Goal: Task Accomplishment & Management: Manage account settings

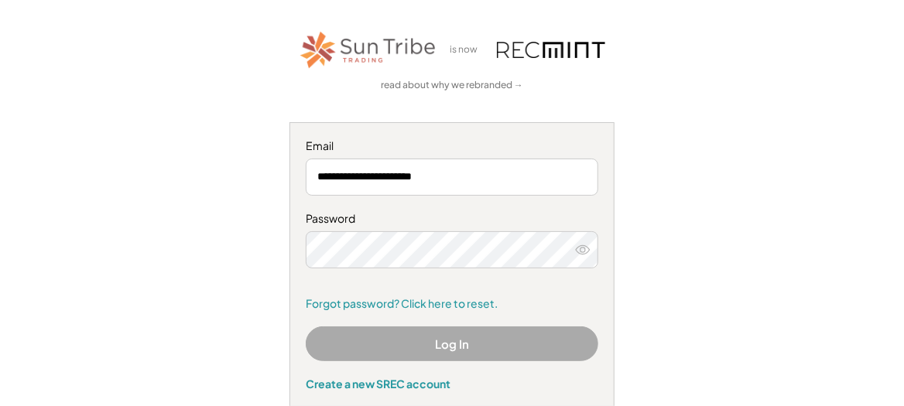
scroll to position [121, 0]
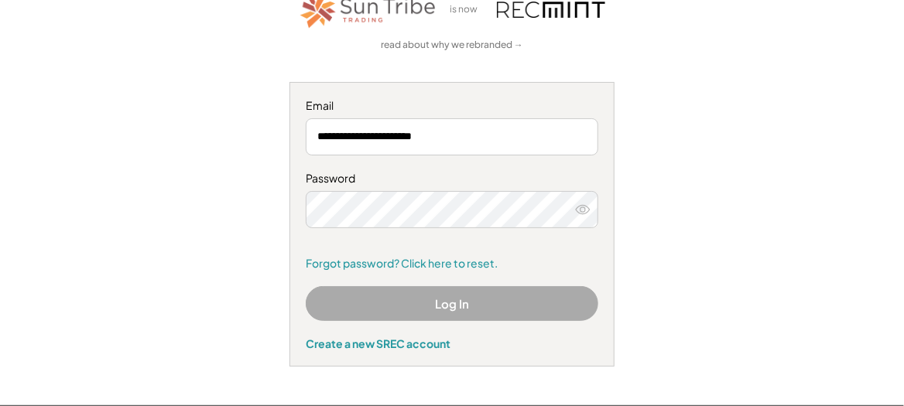
click at [460, 297] on button "Log In" at bounding box center [452, 303] width 292 height 35
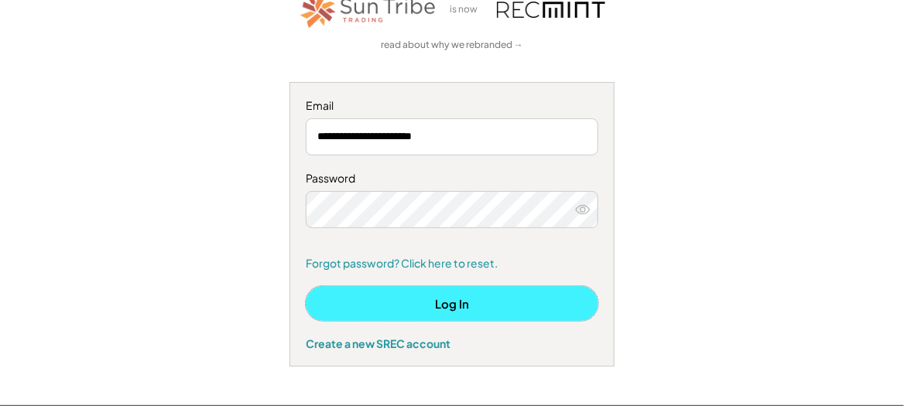
click at [460, 301] on button "Log In" at bounding box center [452, 303] width 292 height 35
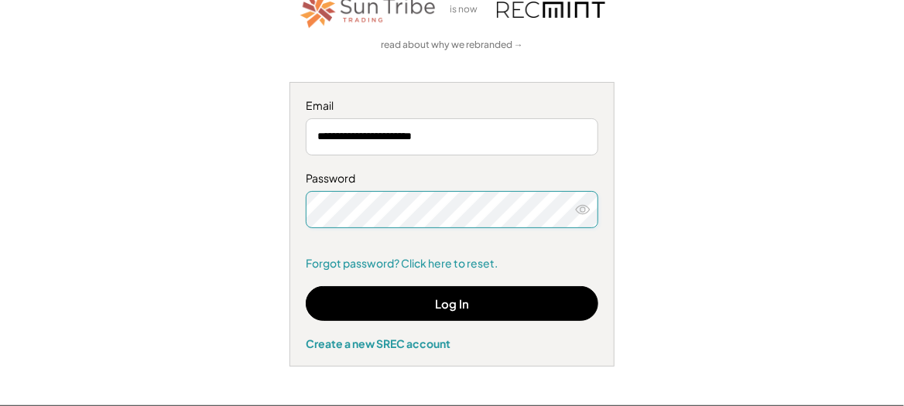
click at [586, 203] on icon at bounding box center [582, 209] width 15 height 15
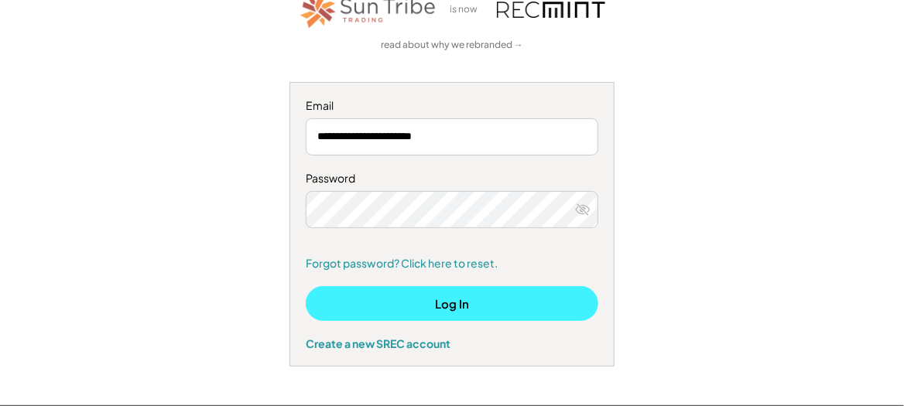
click at [474, 301] on button "Log In" at bounding box center [452, 303] width 292 height 35
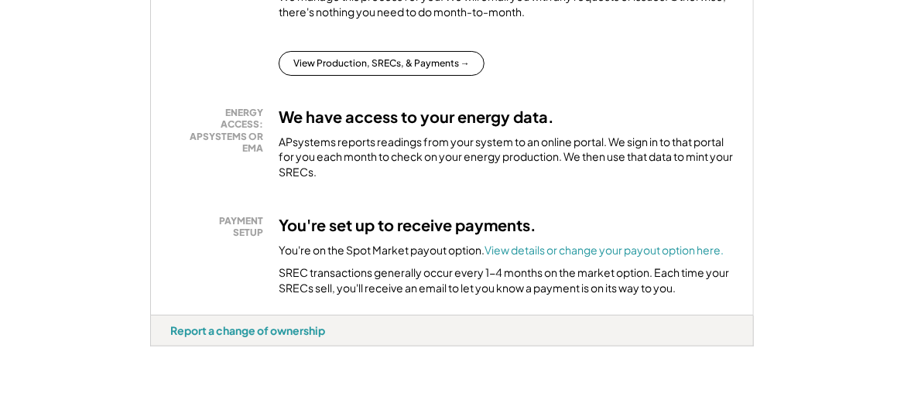
scroll to position [462, 0]
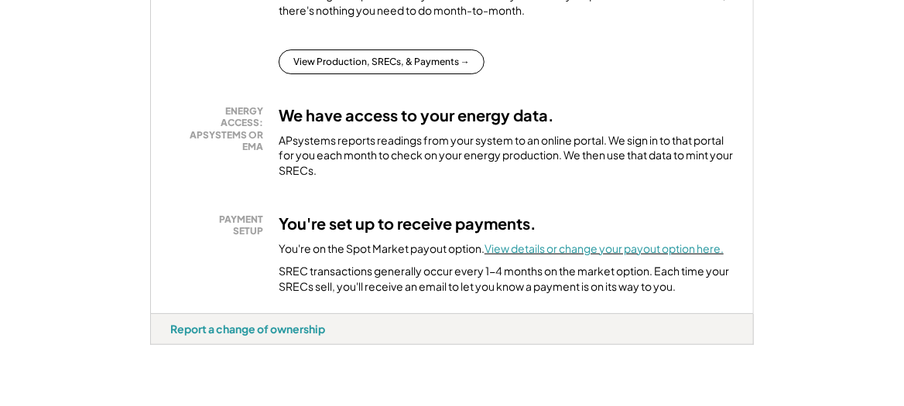
click at [637, 241] on font "View details or change your payout option here." at bounding box center [603, 248] width 239 height 14
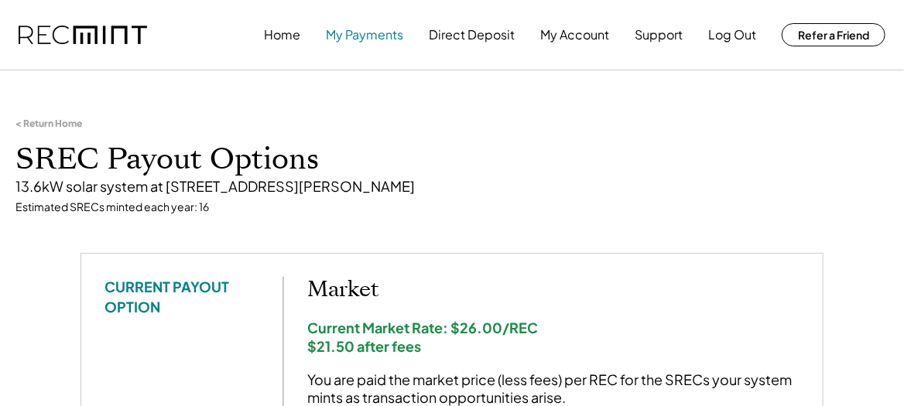
click at [372, 38] on button "My Payments" at bounding box center [364, 34] width 77 height 31
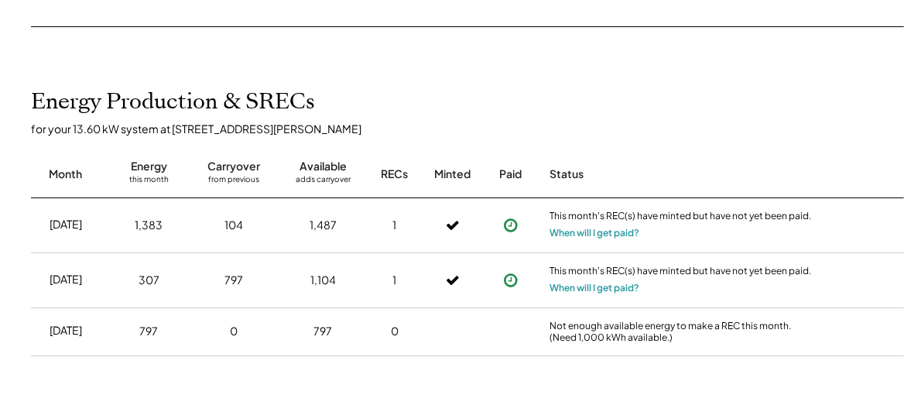
scroll to position [299, 0]
click at [615, 229] on button "When will I get paid?" at bounding box center [594, 231] width 90 height 15
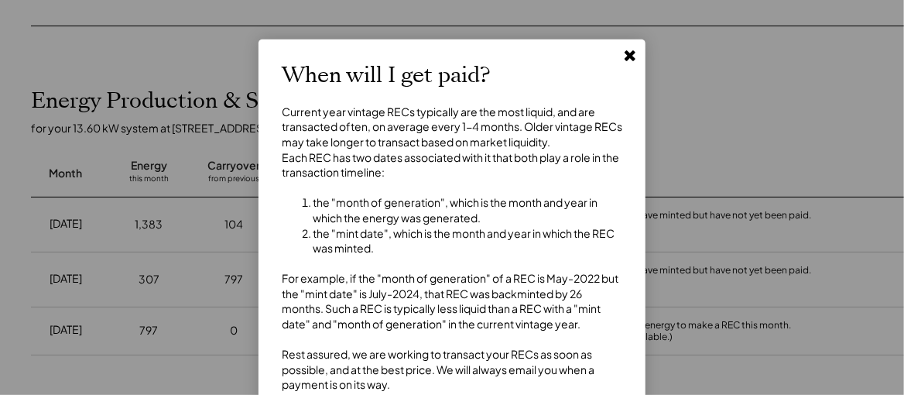
click at [630, 49] on icon at bounding box center [629, 54] width 15 height 15
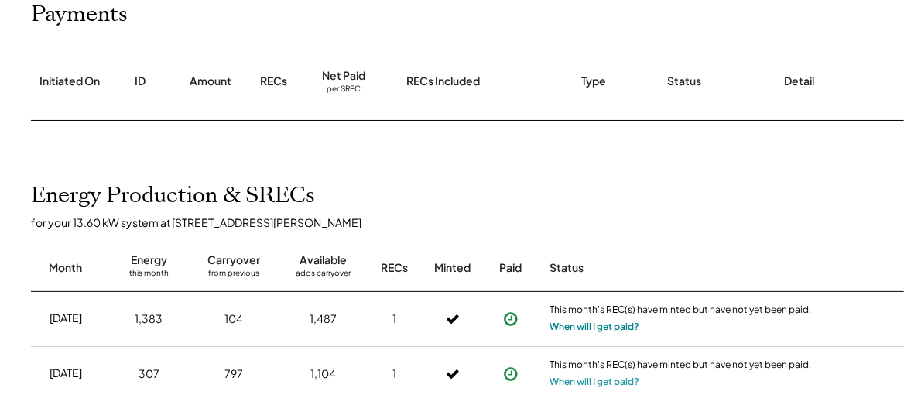
scroll to position [0, 0]
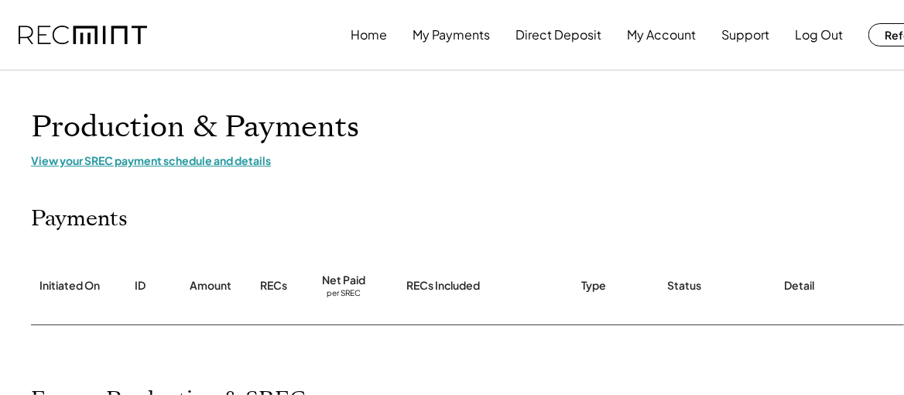
click at [132, 155] on div "View your SREC payment schedule and details" at bounding box center [495, 160] width 928 height 14
